Goal: Task Accomplishment & Management: Complete application form

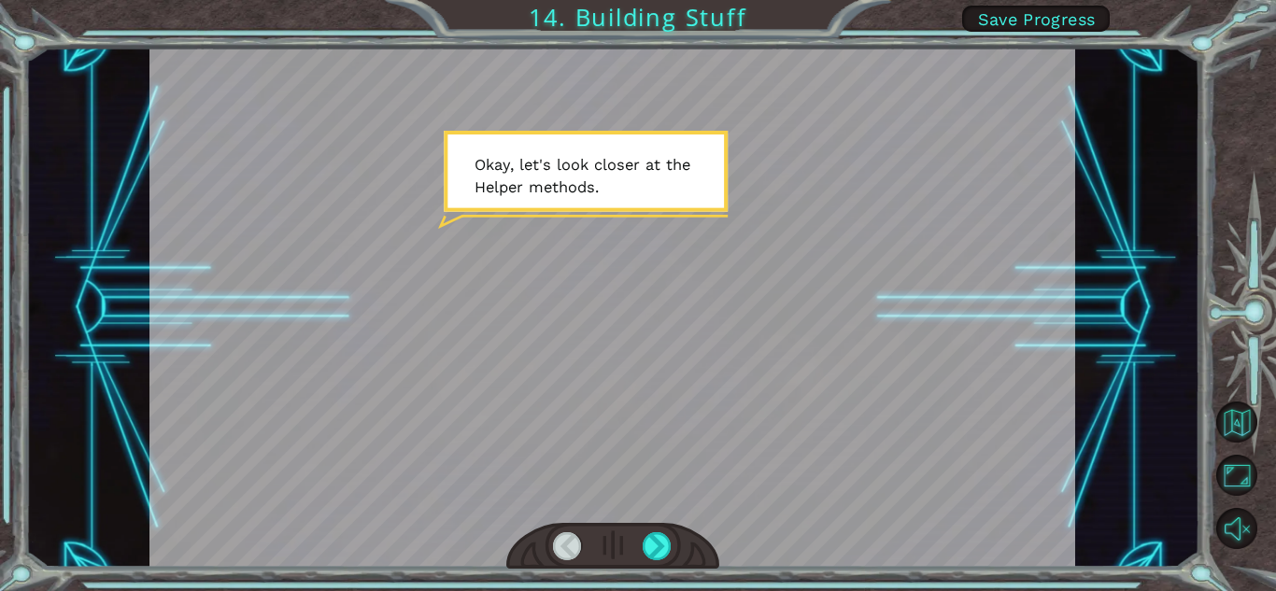
click at [993, 29] on button "Save Progress" at bounding box center [1036, 19] width 148 height 26
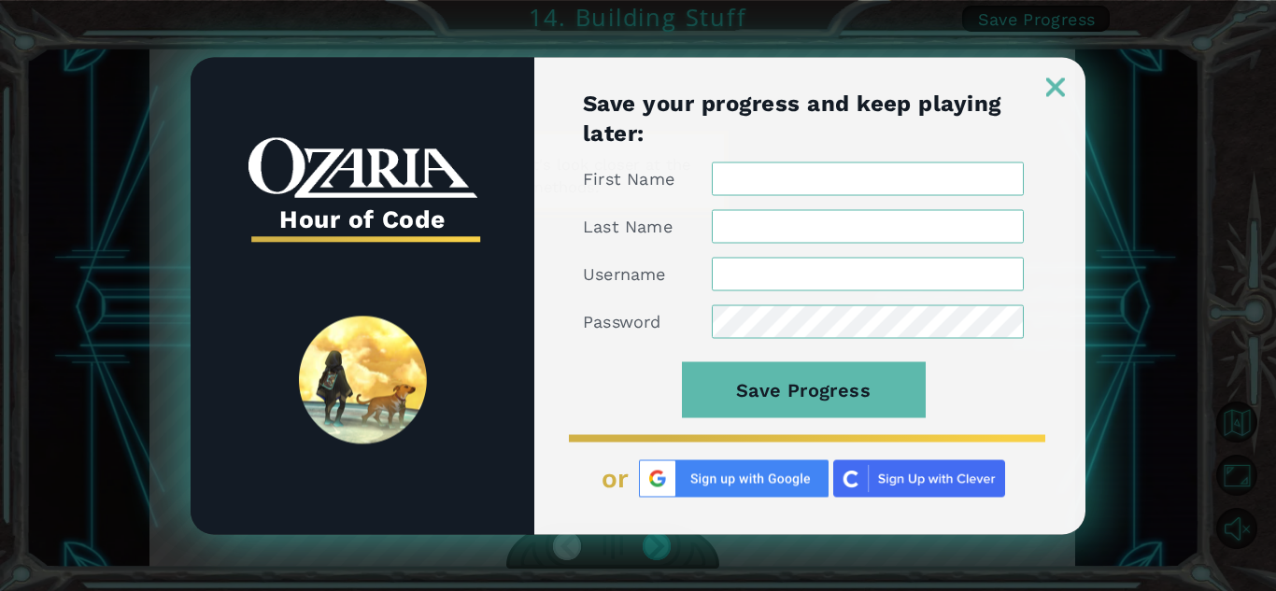
click at [757, 180] on input "First Name" at bounding box center [868, 179] width 312 height 34
click at [689, 484] on img at bounding box center [734, 478] width 190 height 37
click at [737, 495] on img at bounding box center [734, 478] width 190 height 37
click at [1061, 86] on img at bounding box center [1055, 87] width 19 height 19
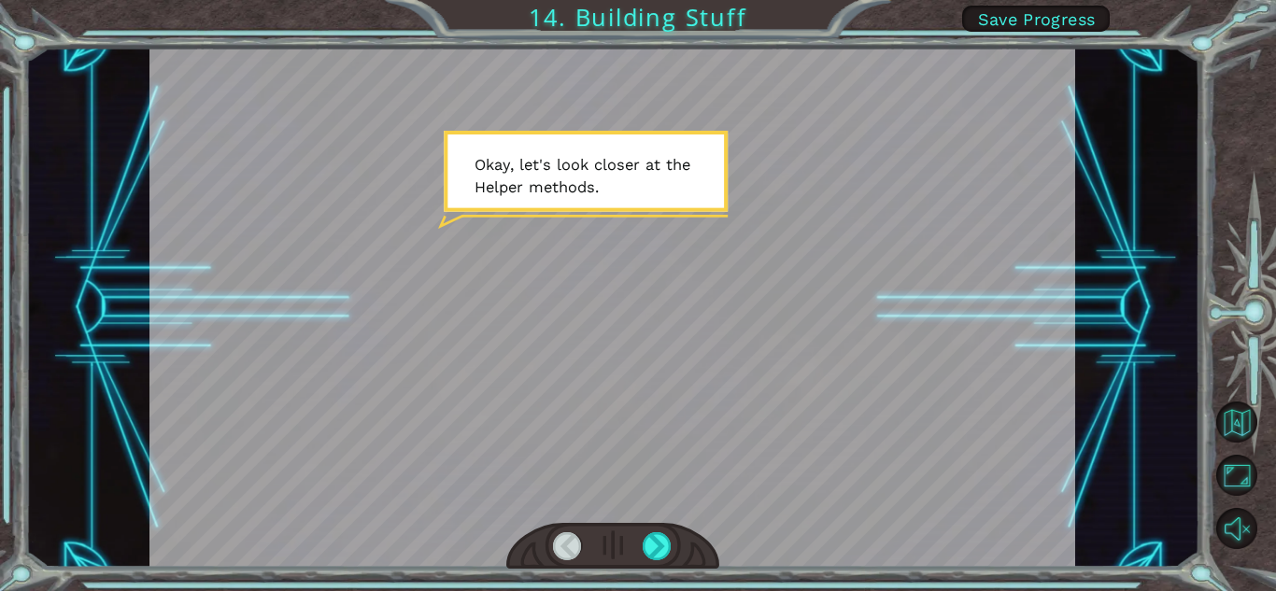
click at [1014, 22] on span "Save Progress" at bounding box center [1037, 19] width 118 height 20
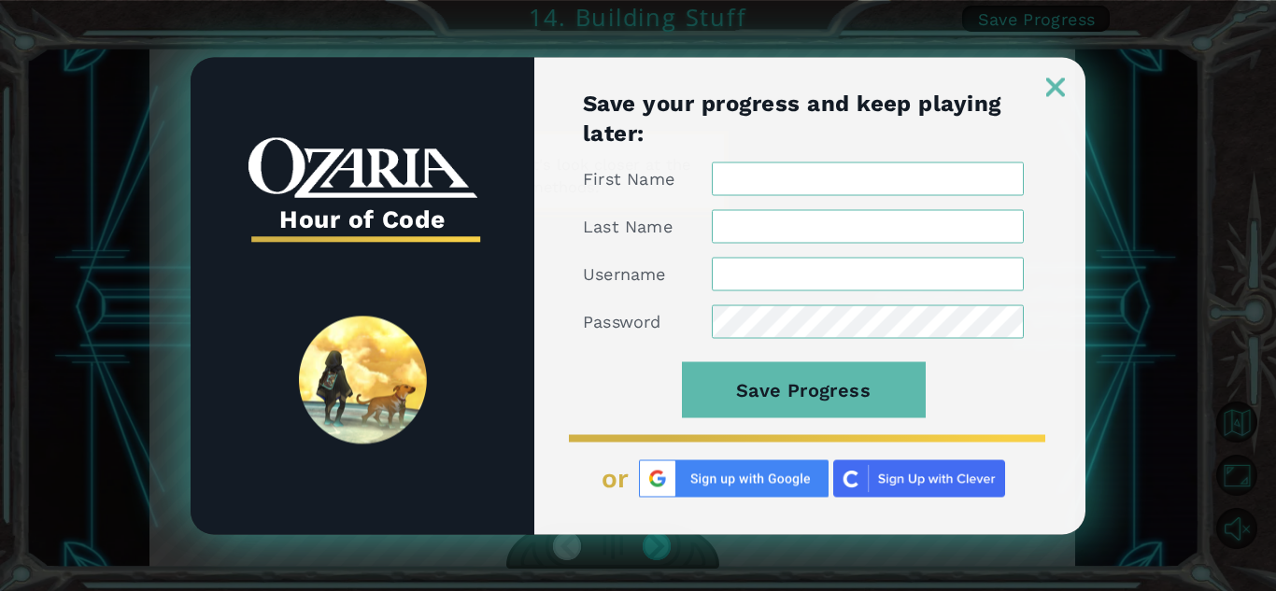
click at [747, 479] on img at bounding box center [734, 478] width 190 height 37
